Goal: Information Seeking & Learning: Learn about a topic

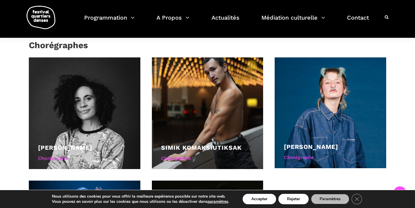
scroll to position [576, 0]
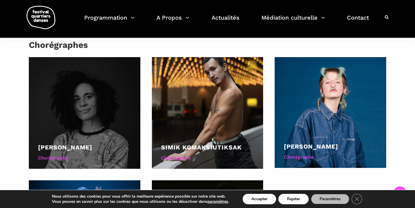
click at [99, 90] on div at bounding box center [84, 112] width 111 height 111
click at [99, 124] on div at bounding box center [84, 112] width 111 height 111
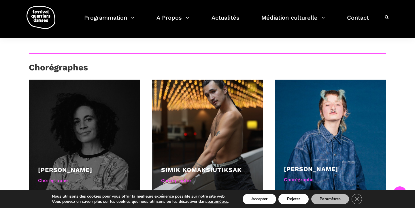
scroll to position [553, 0]
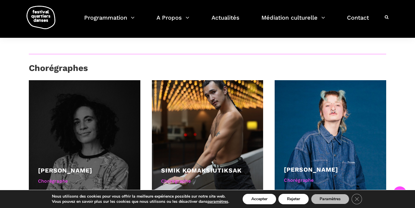
click at [96, 123] on div at bounding box center [84, 135] width 111 height 111
click at [54, 177] on div "Chorégraphe" at bounding box center [84, 180] width 93 height 7
click at [111, 165] on div "[PERSON_NAME]" at bounding box center [84, 170] width 93 height 10
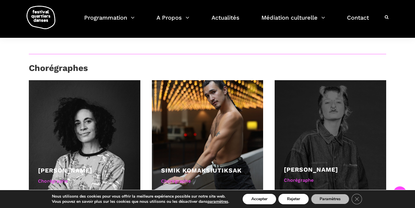
click at [350, 109] on div at bounding box center [329, 135] width 111 height 111
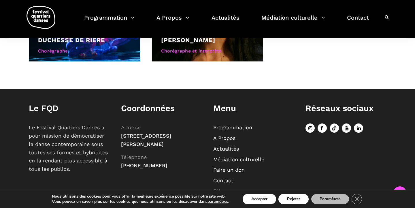
scroll to position [814, 0]
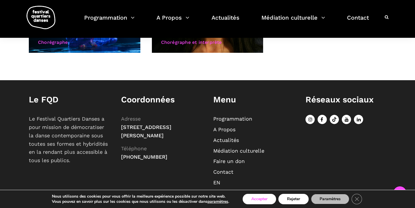
click at [251, 200] on button "Accepter" at bounding box center [258, 198] width 33 height 10
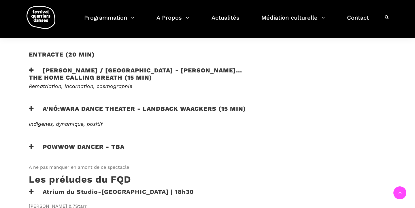
scroll to position [377, 0]
